Goal: Task Accomplishment & Management: Use online tool/utility

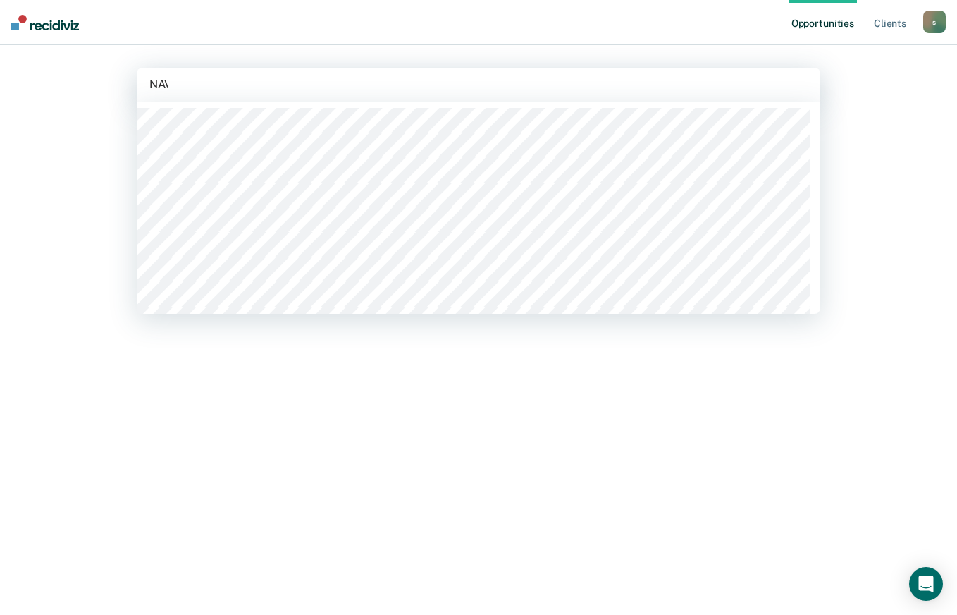
type input "NAVO"
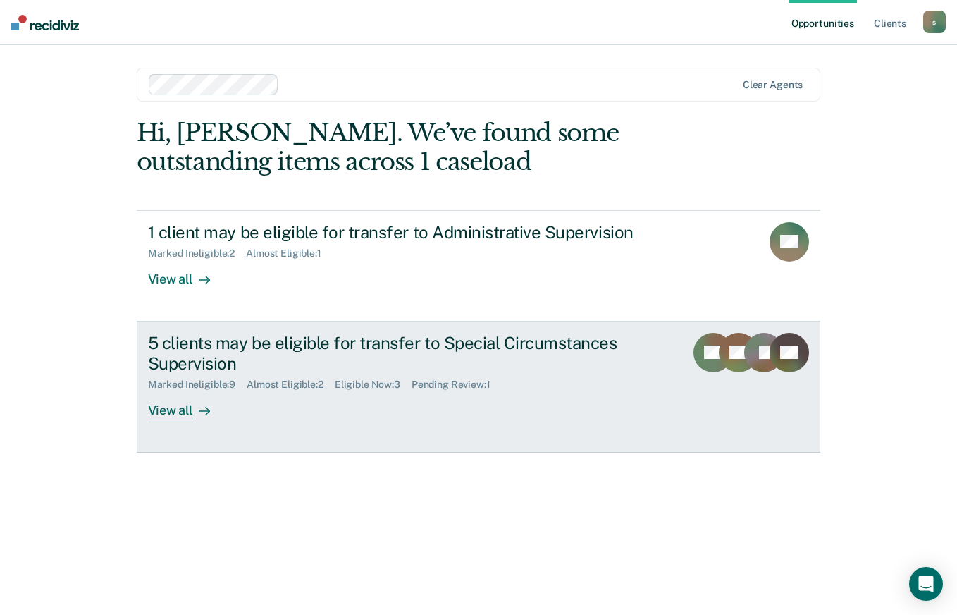
click at [575, 357] on div "5 clients may be eligible for transfer to Special Circumstances Supervision" at bounding box center [395, 353] width 495 height 41
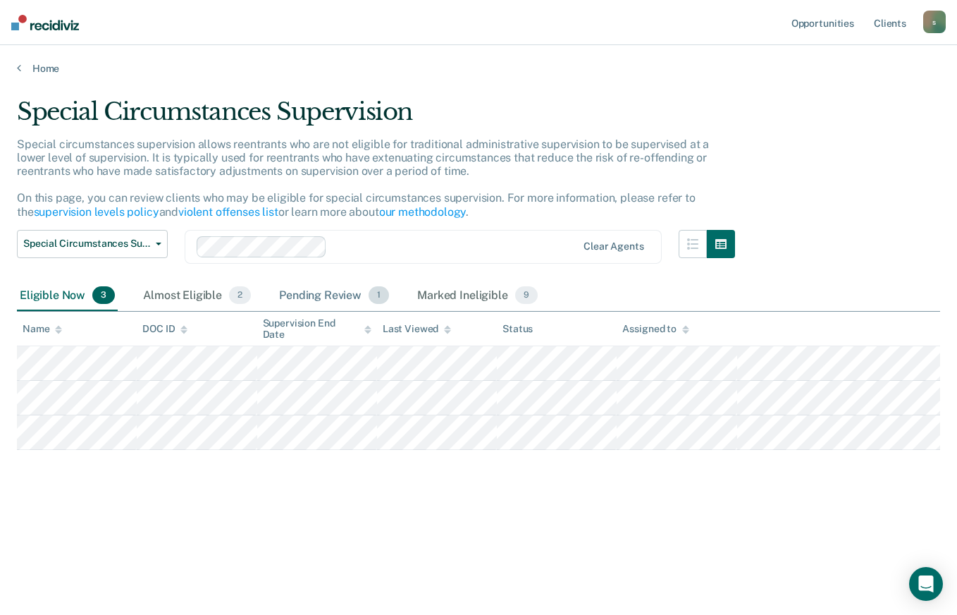
click at [335, 290] on div "Pending Review 1" at bounding box center [334, 295] width 116 height 31
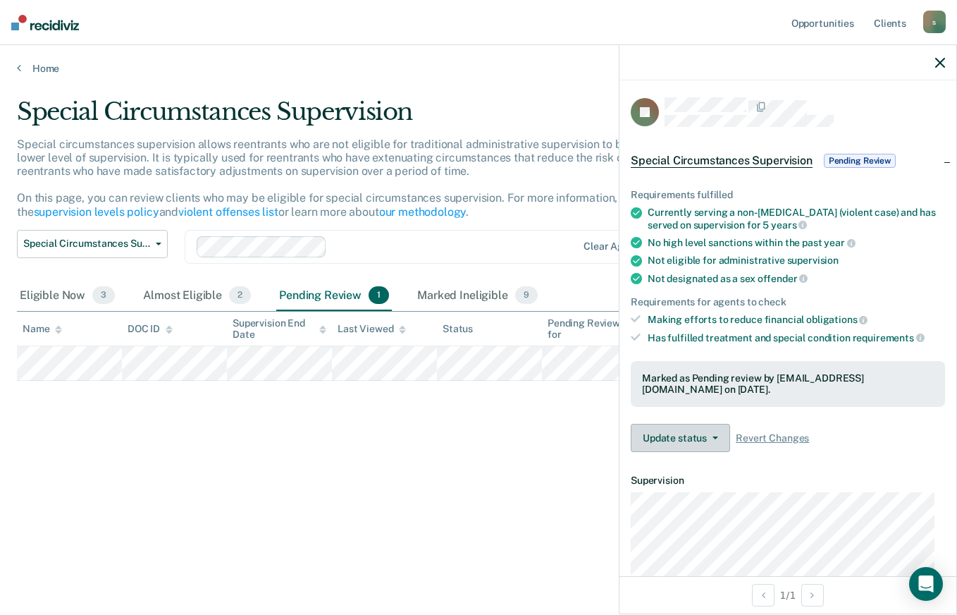
click at [712, 436] on icon "button" at bounding box center [715, 437] width 6 height 3
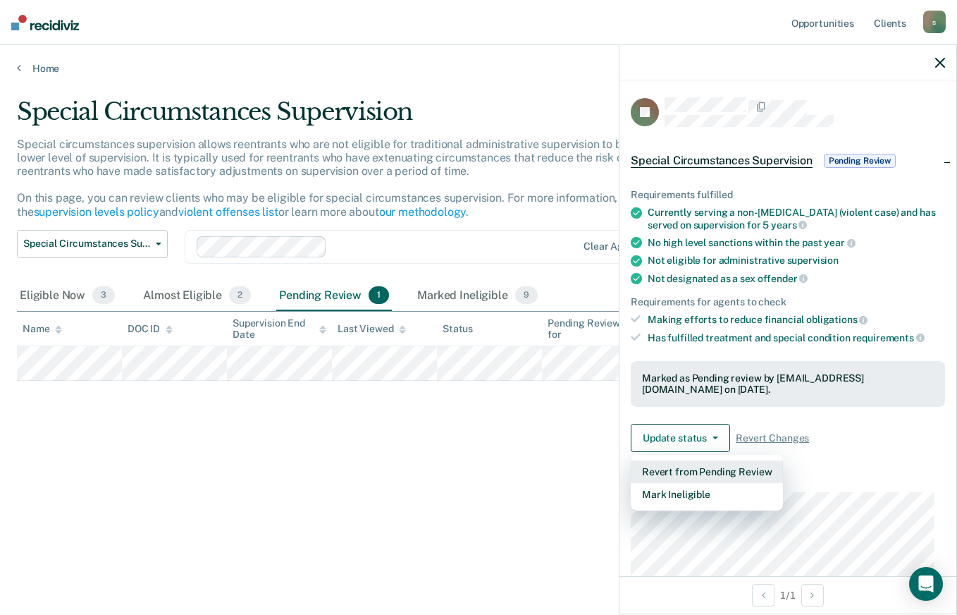
click at [710, 470] on button "Revert from Pending Review" at bounding box center [707, 471] width 152 height 23
